Goal: Task Accomplishment & Management: Use online tool/utility

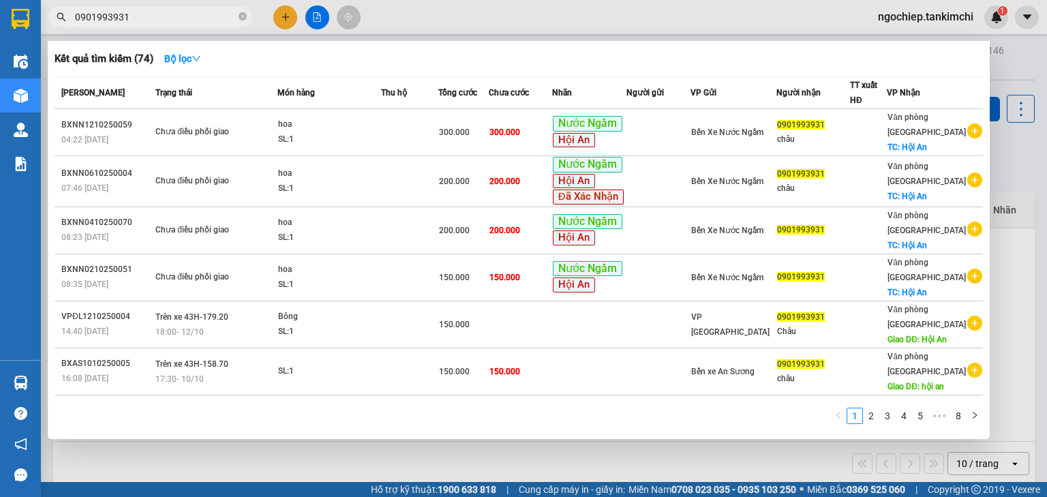
click at [241, 14] on icon "close-circle" at bounding box center [243, 16] width 8 height 8
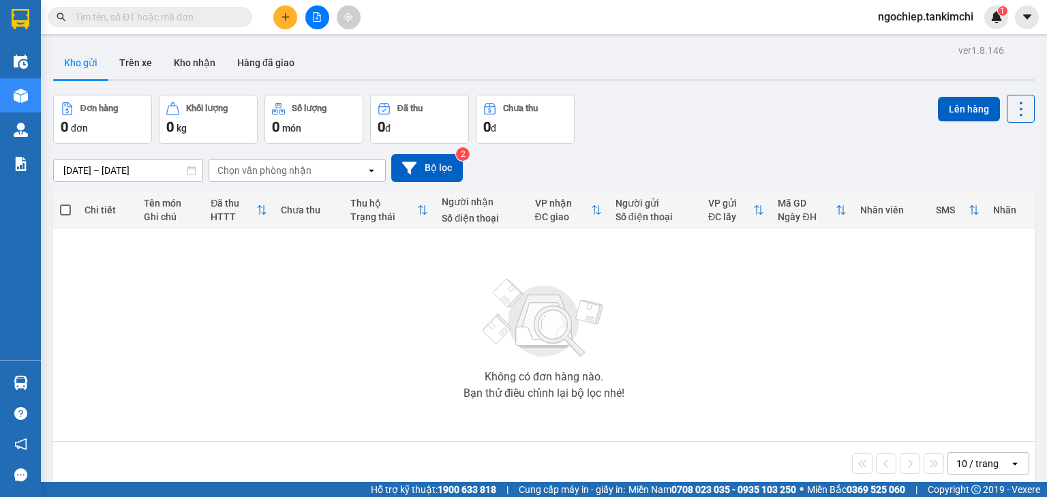
click at [216, 15] on input "text" at bounding box center [155, 17] width 161 height 15
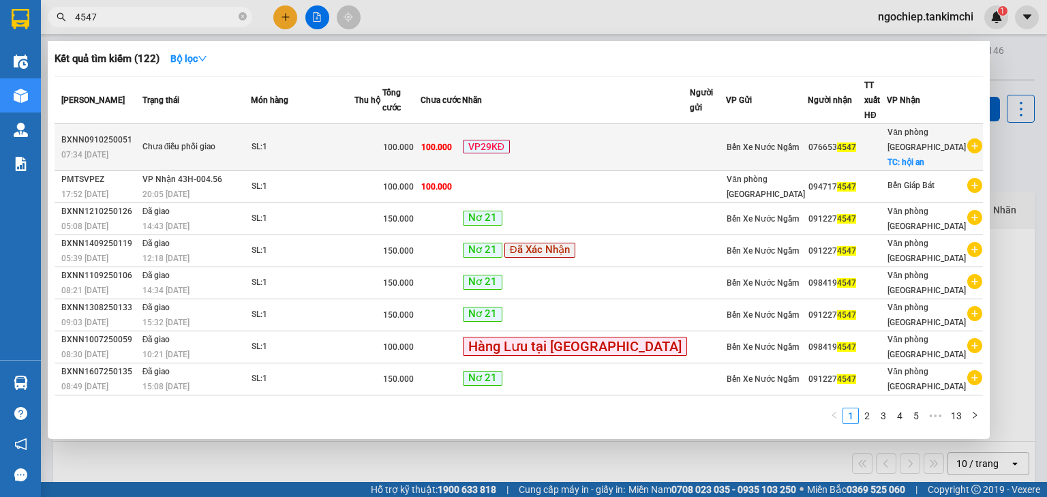
type input "4547"
click at [648, 140] on div "VP29KĐ" at bounding box center [576, 148] width 226 height 16
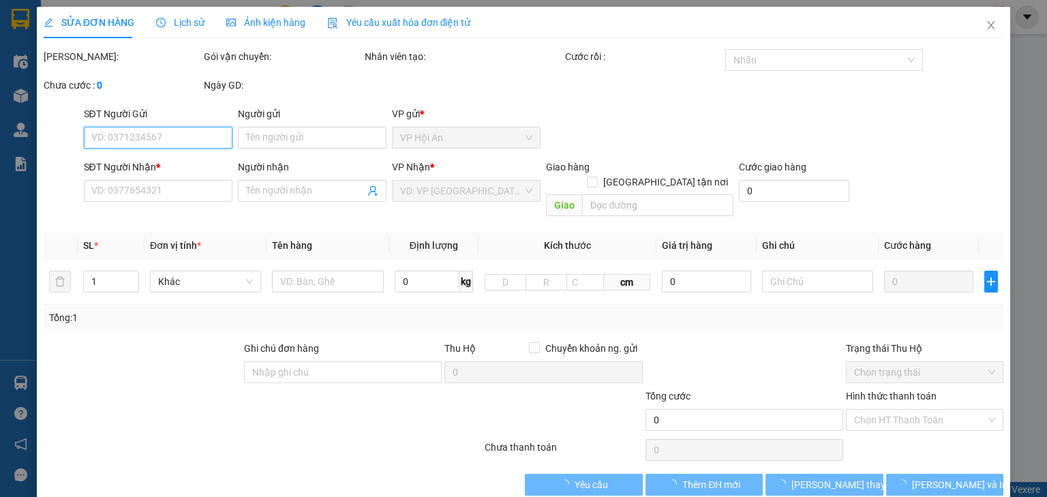
type input "0766534547"
checkbox input "true"
type input "hội an"
type input "100.000"
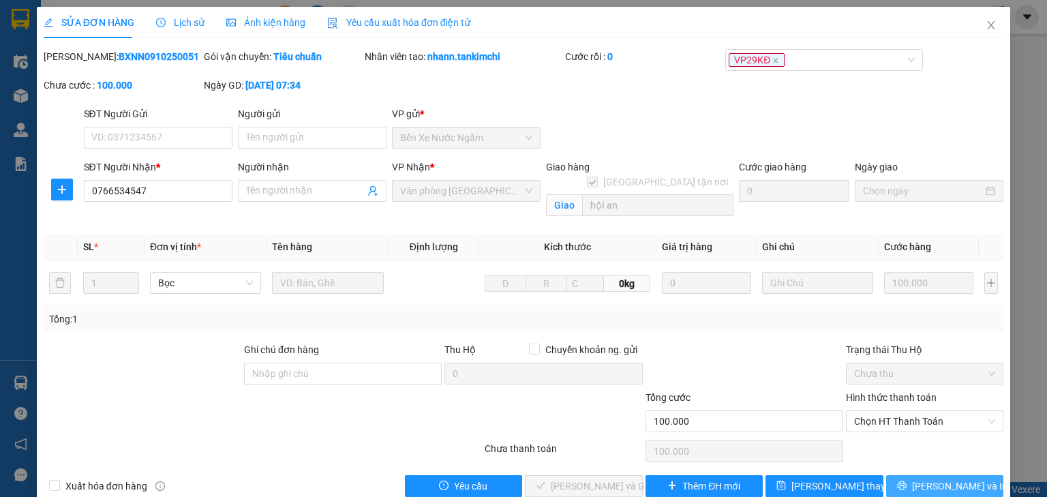
click at [922, 483] on button "[PERSON_NAME] và In" at bounding box center [945, 486] width 118 height 22
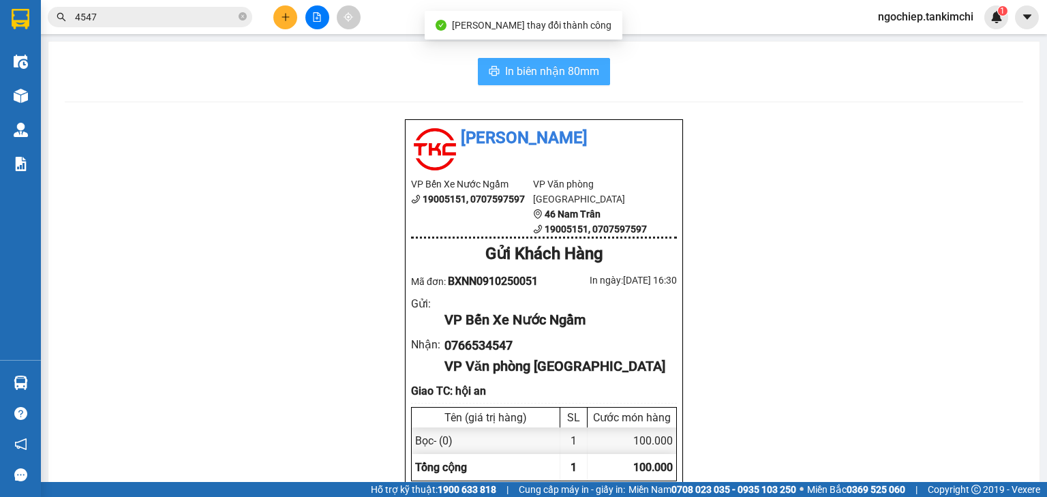
click at [569, 70] on span "In biên nhận 80mm" at bounding box center [552, 71] width 94 height 17
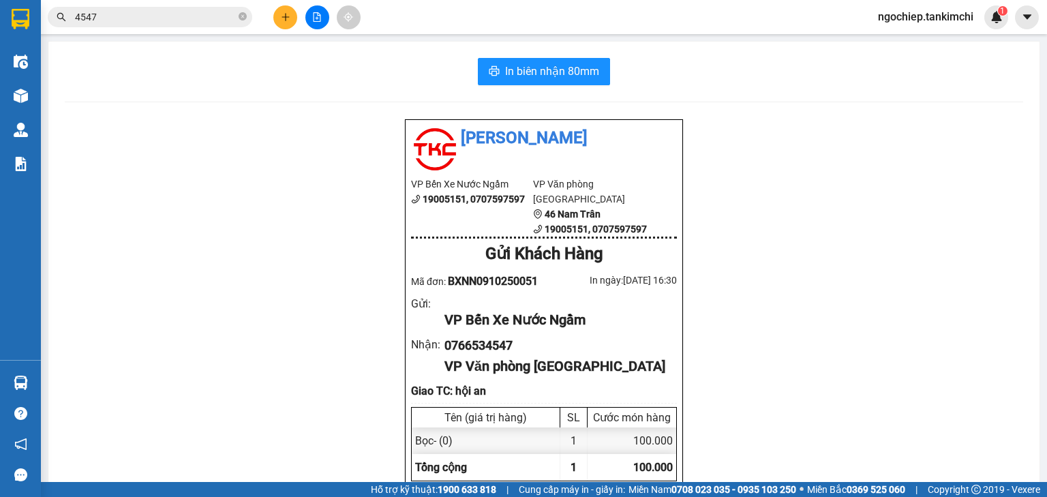
click at [826, 370] on div "Tân Kim Chi VP Bến Xe Nước Ngầm 19005151, 0707597597 VP Văn phòng [GEOGRAPHIC_D…" at bounding box center [544, 446] width 959 height 655
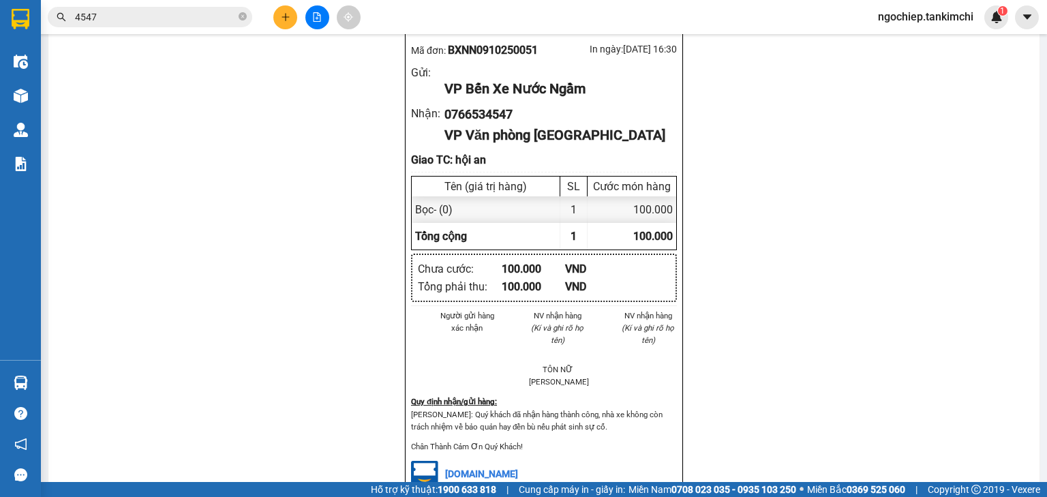
scroll to position [299, 0]
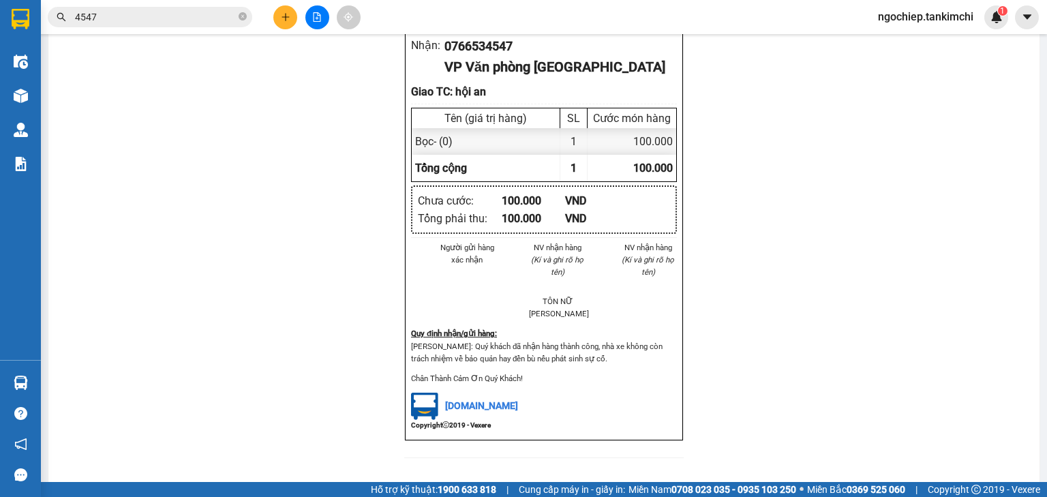
drag, startPoint x: 826, startPoint y: 370, endPoint x: 317, endPoint y: 222, distance: 530.6
click at [318, 241] on div "Tân Kim Chi VP Bến Xe Nước Ngầm 19005151, 0707597597 VP Văn phòng [GEOGRAPHIC_D…" at bounding box center [544, 146] width 959 height 655
